Goal: Task Accomplishment & Management: Manage account settings

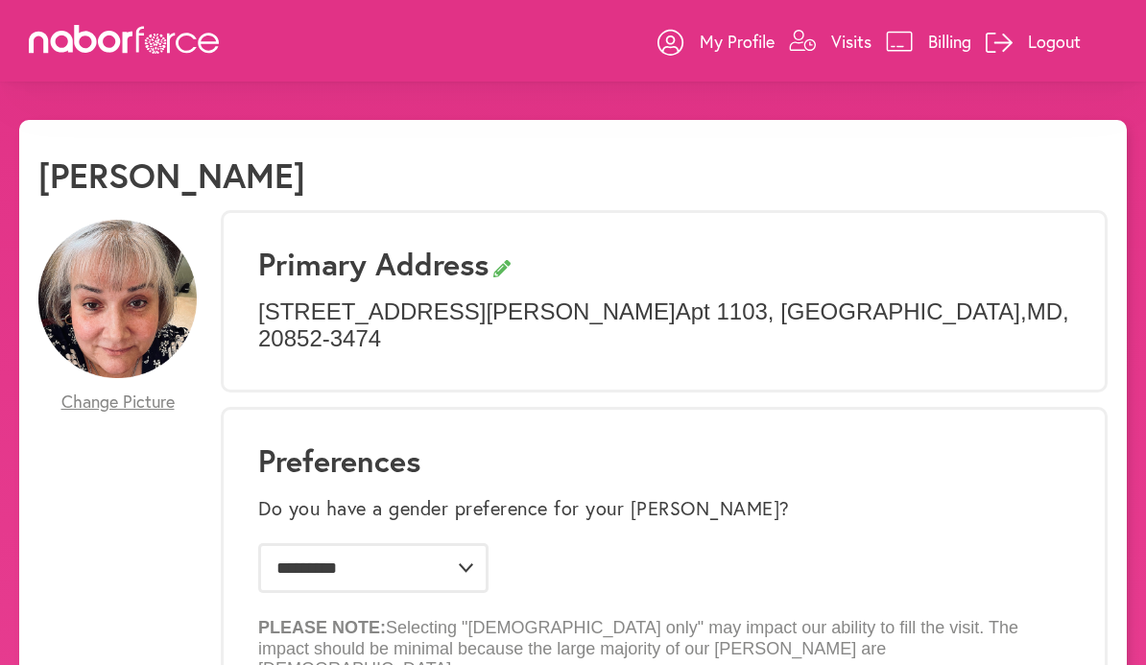
select select "*"
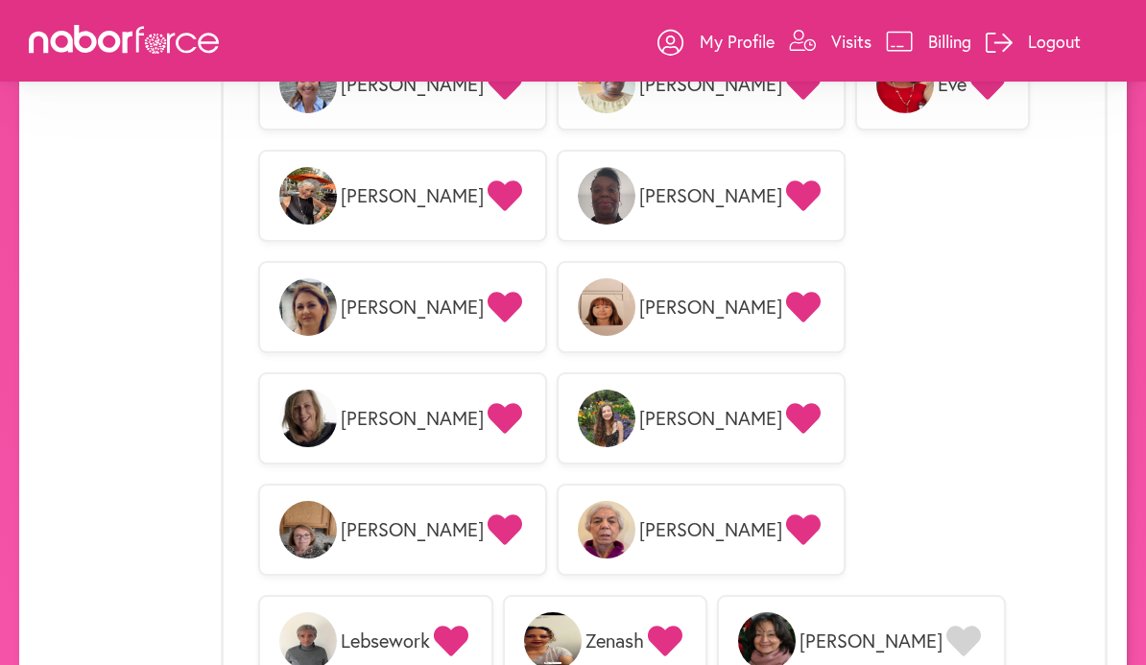
scroll to position [1851, 0]
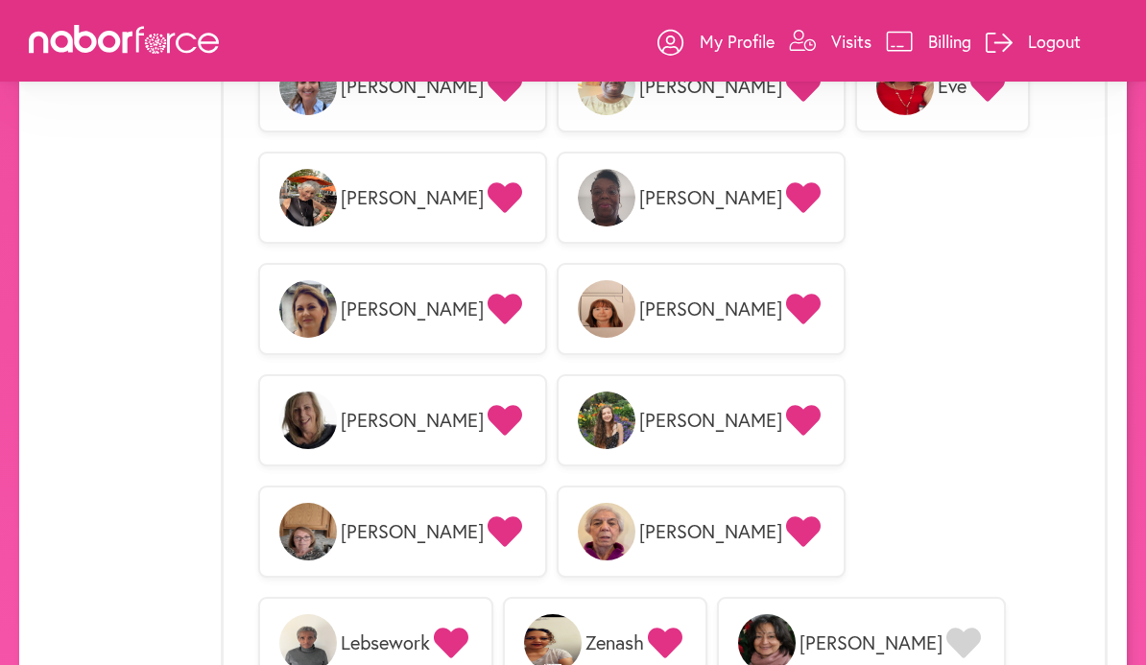
click at [953, 40] on p "Billing" at bounding box center [949, 41] width 43 height 23
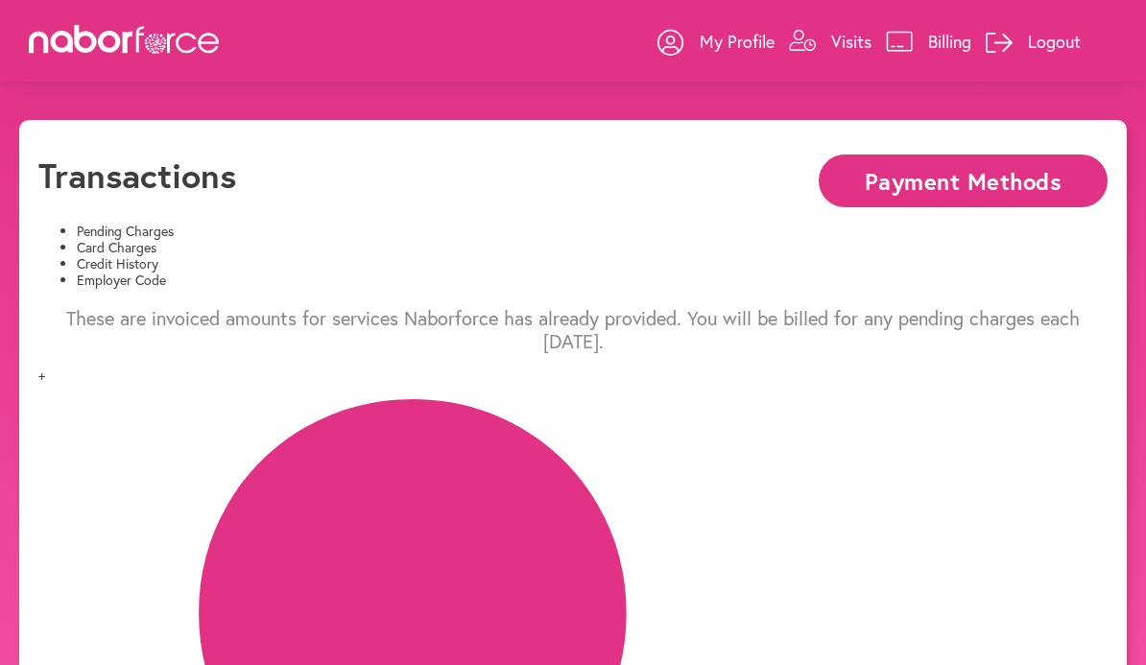
click at [310, 240] on li "Card Charges" at bounding box center [592, 248] width 1031 height 16
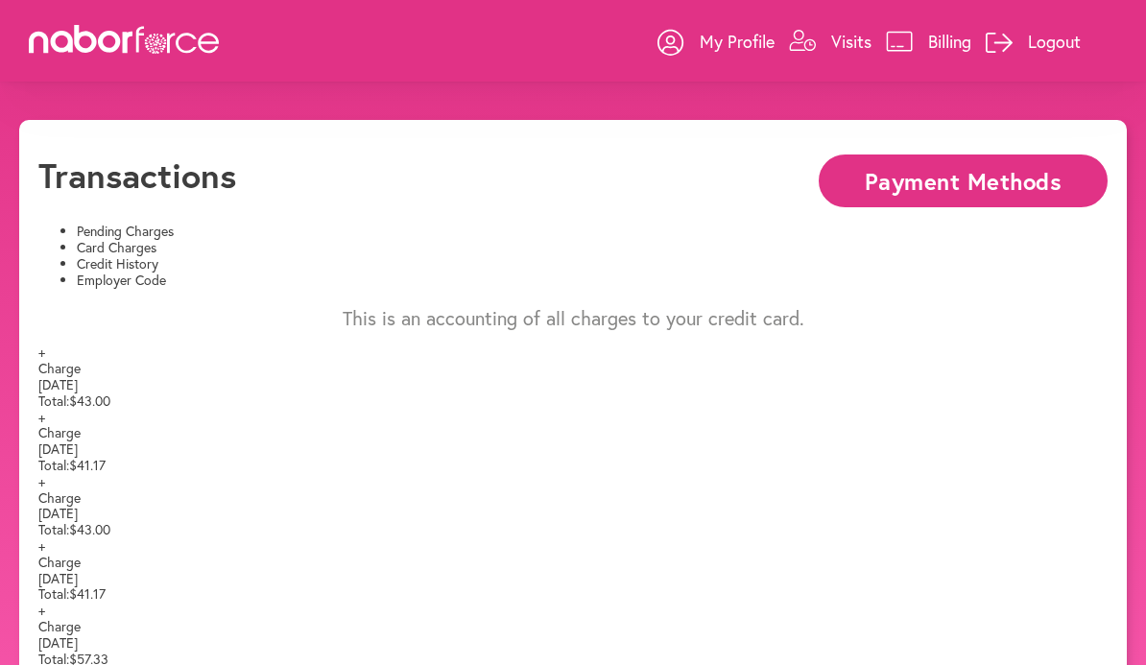
click at [518, 256] on li "Credit History" at bounding box center [592, 264] width 1031 height 16
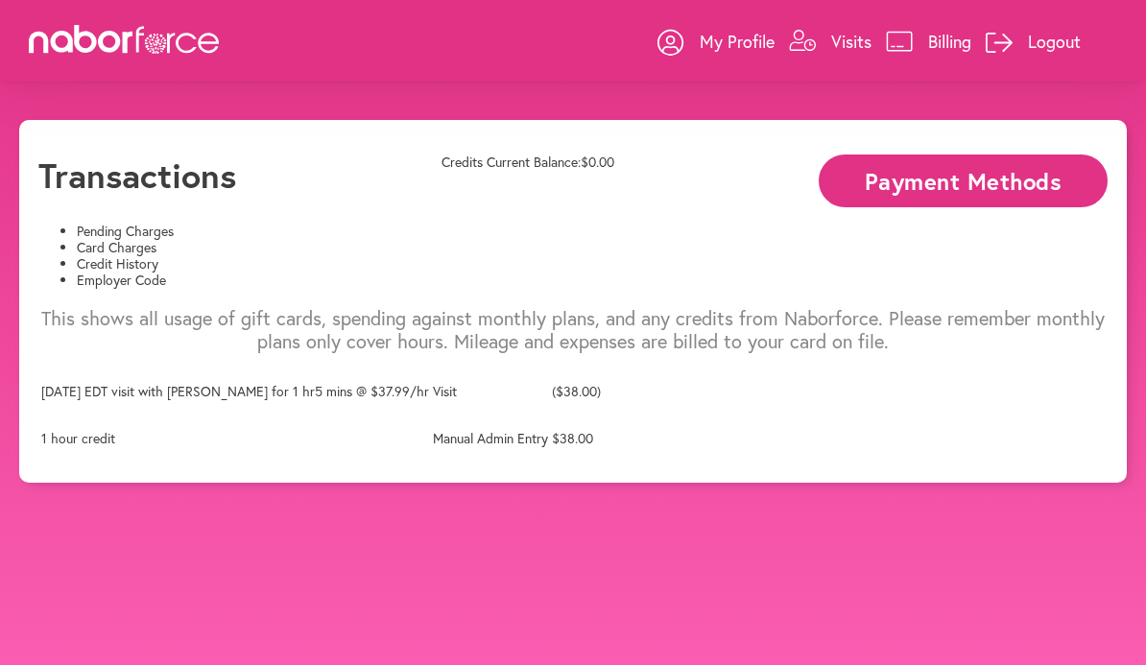
click at [810, 273] on li "Employer Code" at bounding box center [592, 281] width 1031 height 16
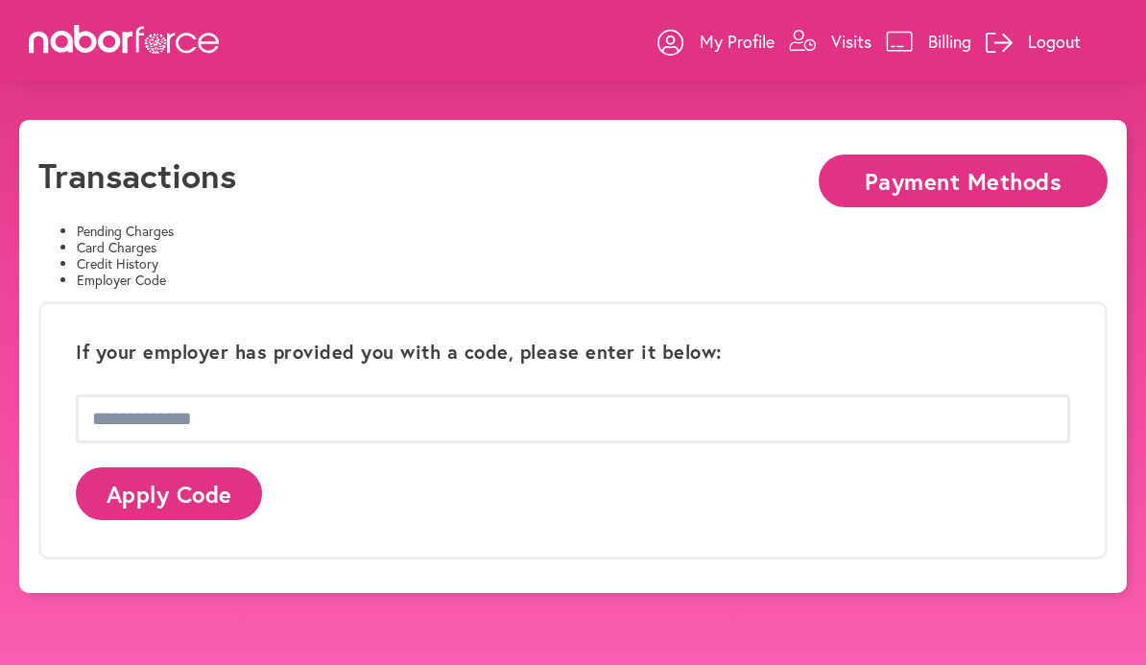
click at [334, 240] on li "Card Charges" at bounding box center [592, 248] width 1031 height 16
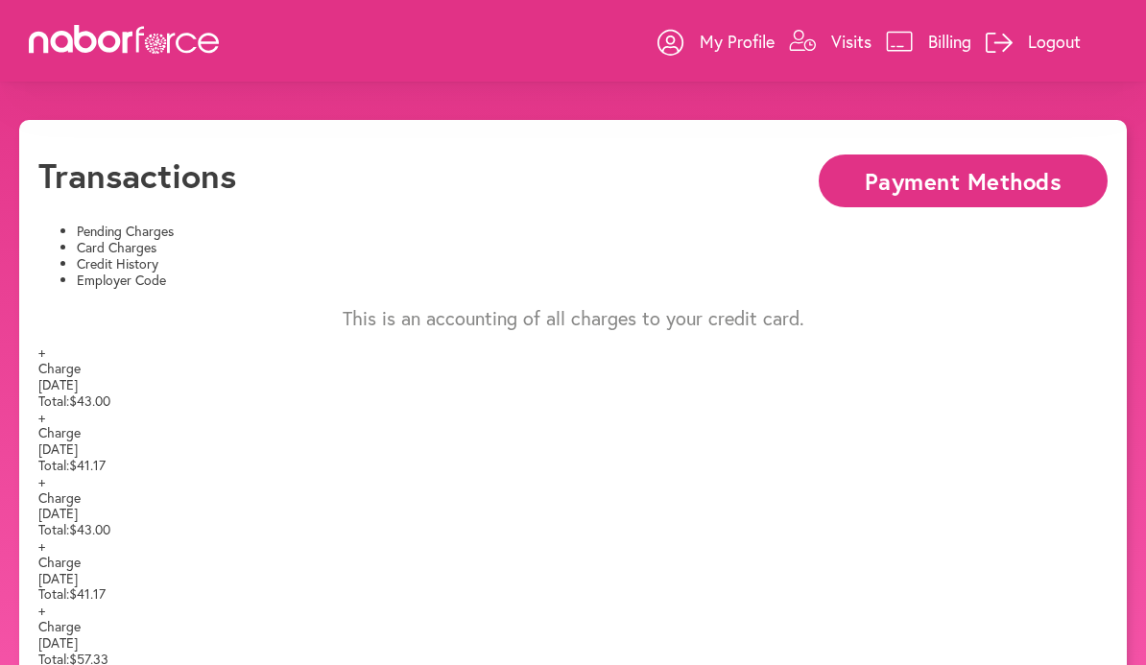
click at [78, 375] on span "[DATE]" at bounding box center [57, 384] width 39 height 18
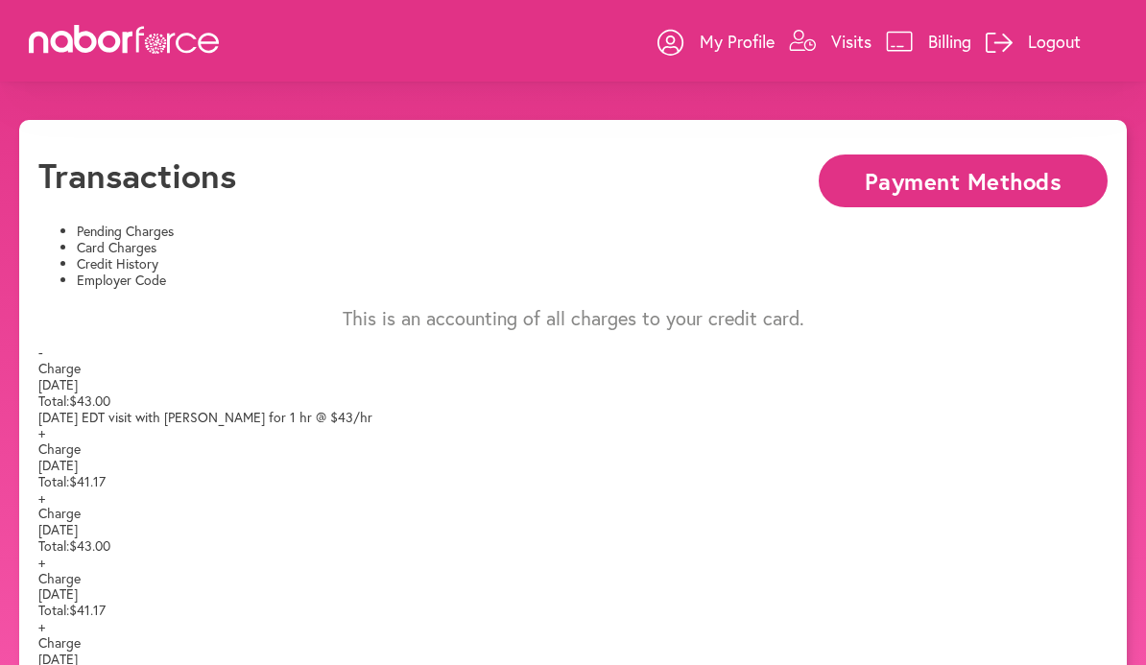
click at [170, 240] on li "Pending Charges" at bounding box center [592, 232] width 1031 height 16
